Goal: Task Accomplishment & Management: Manage account settings

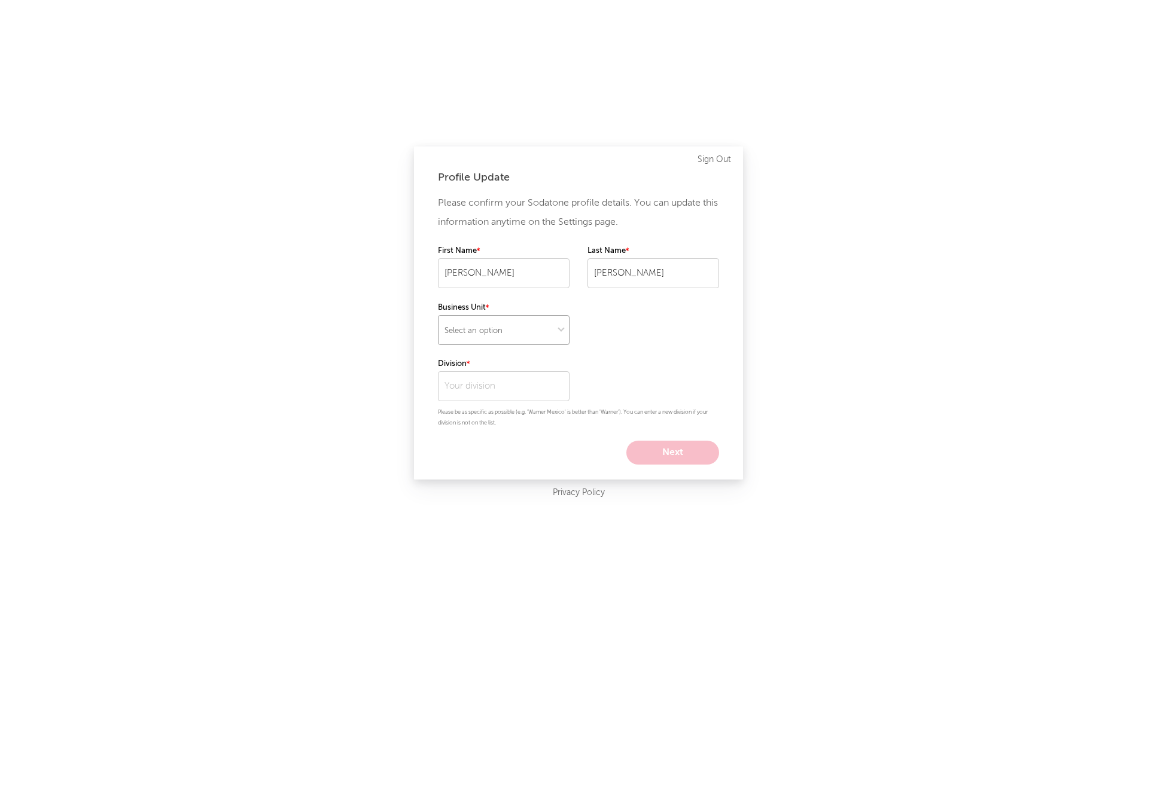
click at [525, 330] on select "Select an option" at bounding box center [504, 330] width 132 height 30
click at [554, 320] on select "Select an option" at bounding box center [504, 330] width 132 height 30
click at [517, 389] on input "text" at bounding box center [504, 386] width 132 height 30
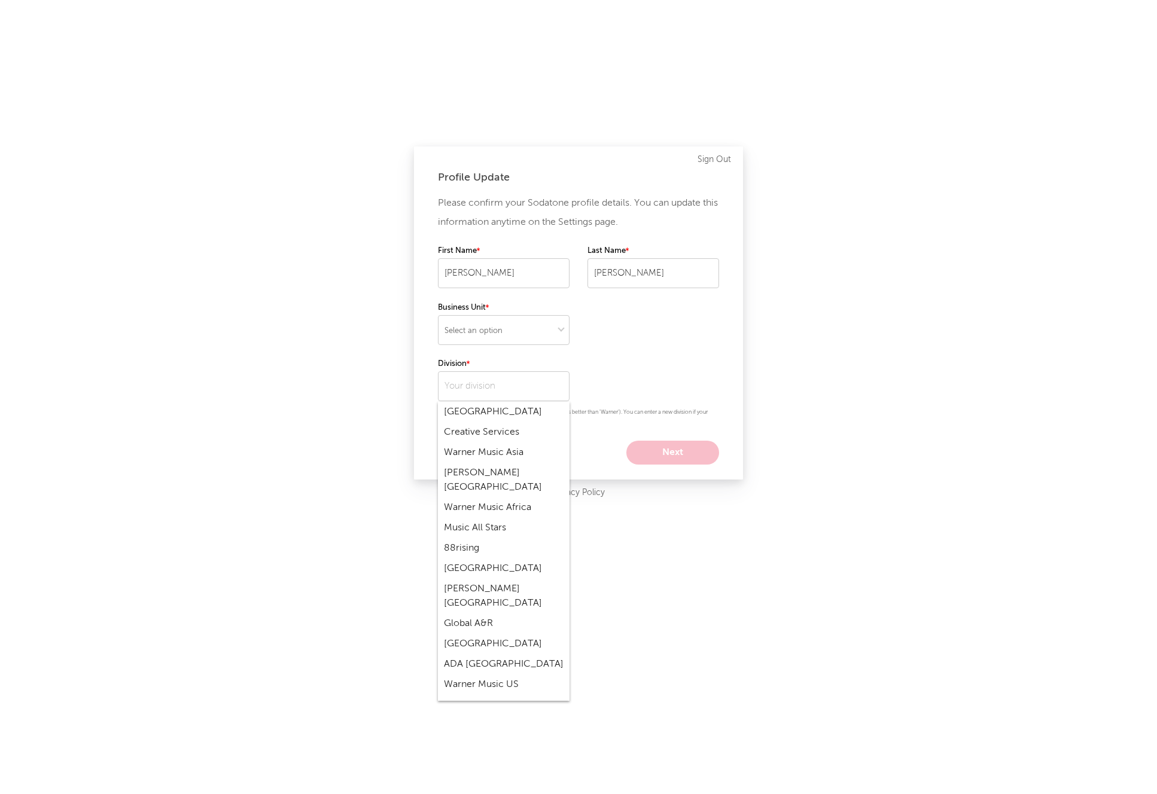
click at [539, 356] on div "Please confirm your Sodatone profile details. You can update this information a…" at bounding box center [578, 329] width 281 height 271
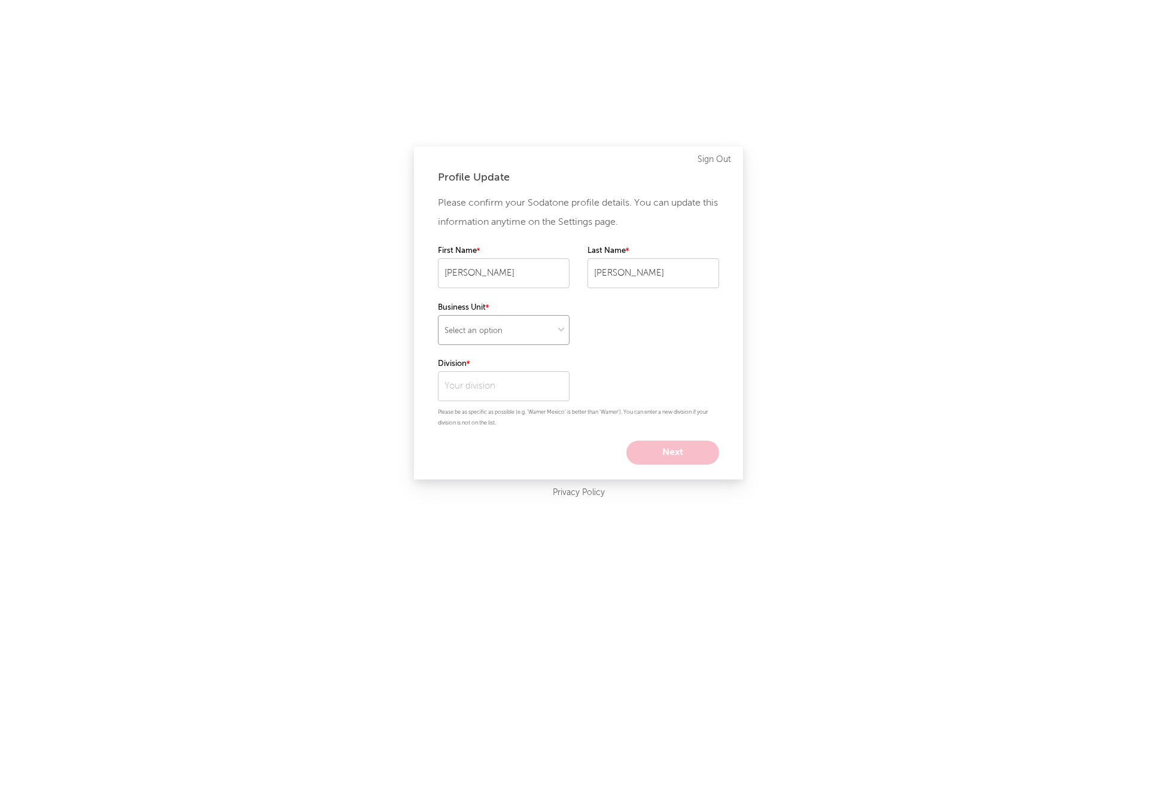
click at [543, 338] on select "Select an option" at bounding box center [504, 330] width 132 height 30
select select "recorded_music"
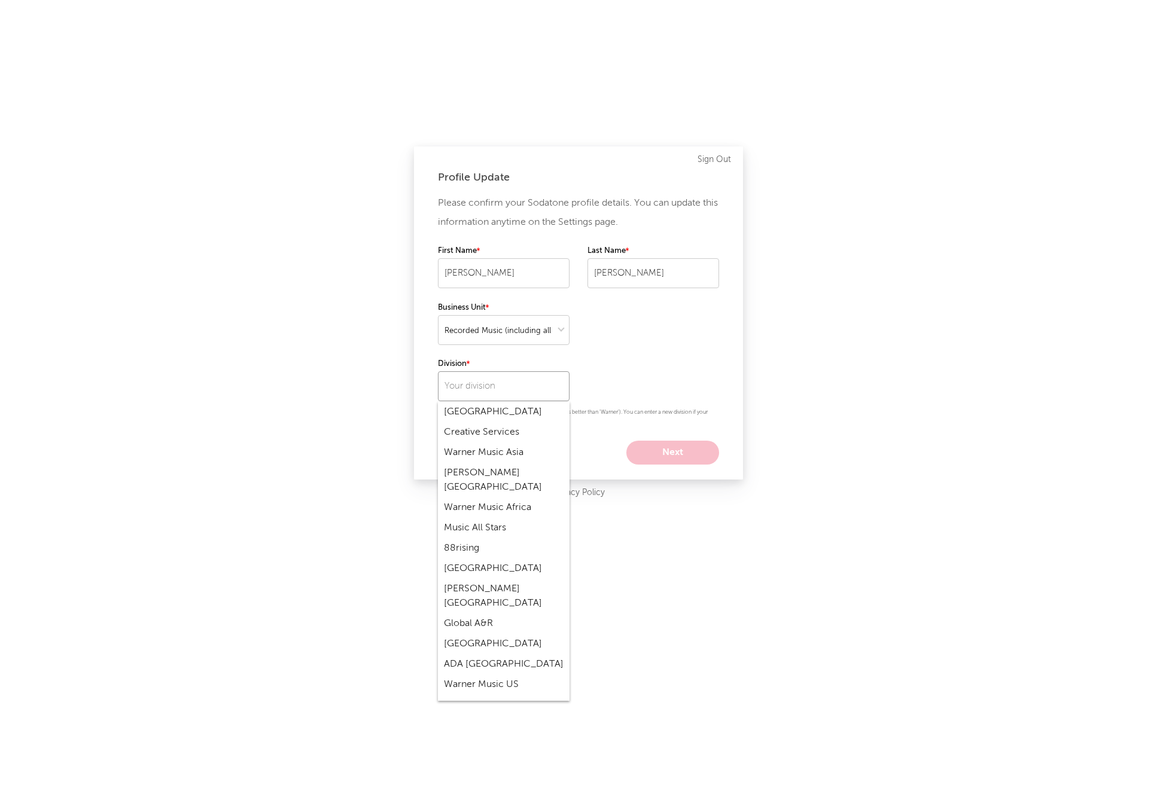
click at [539, 383] on input "text" at bounding box center [504, 386] width 132 height 30
click at [510, 660] on div "Warner Music Nashville" at bounding box center [504, 670] width 132 height 20
type input "Warner Music Nashville"
